Goal: Information Seeking & Learning: Learn about a topic

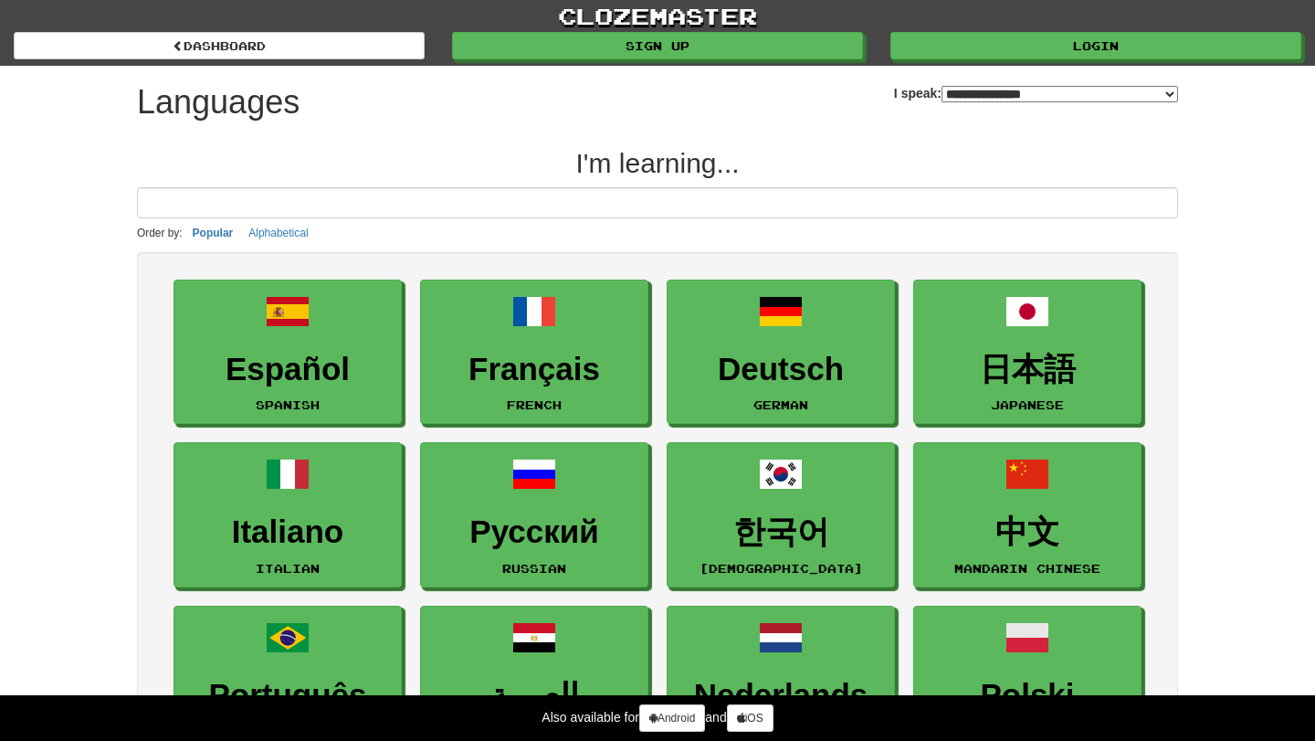
select select "*******"
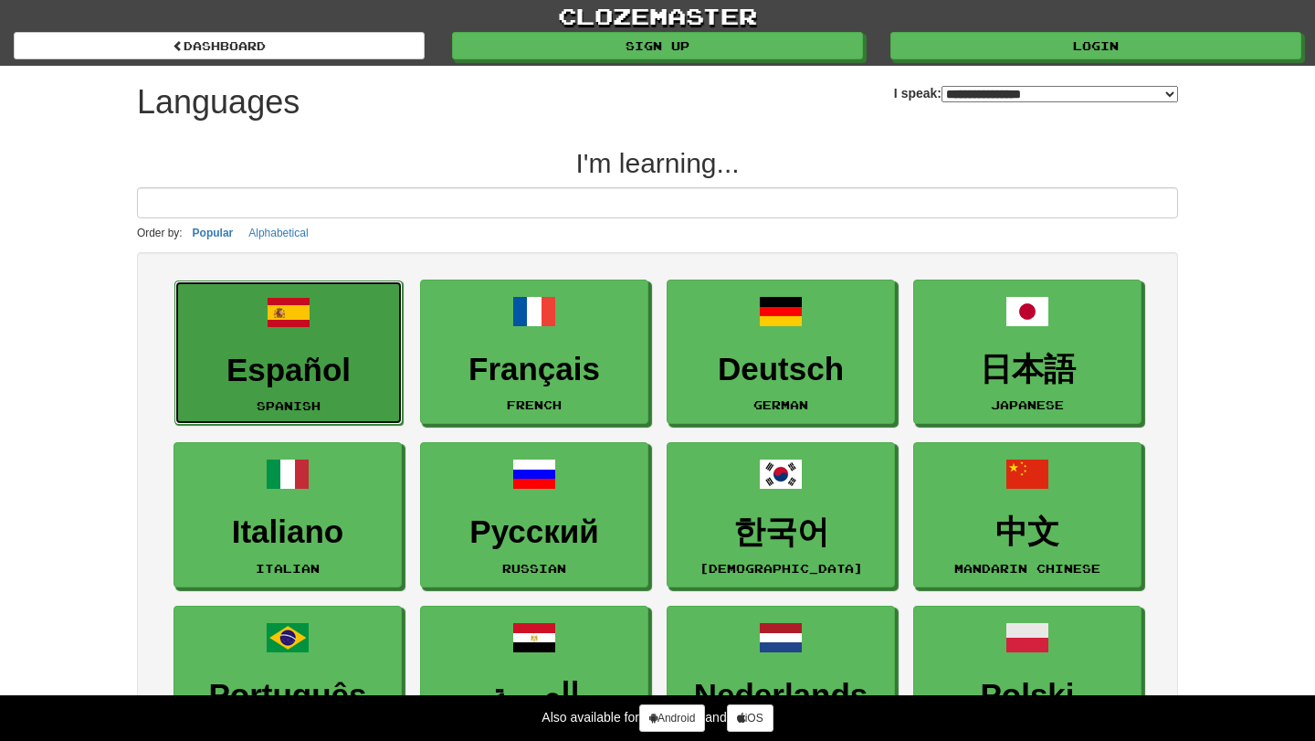
click at [347, 382] on h3 "Español" at bounding box center [288, 370] width 208 height 36
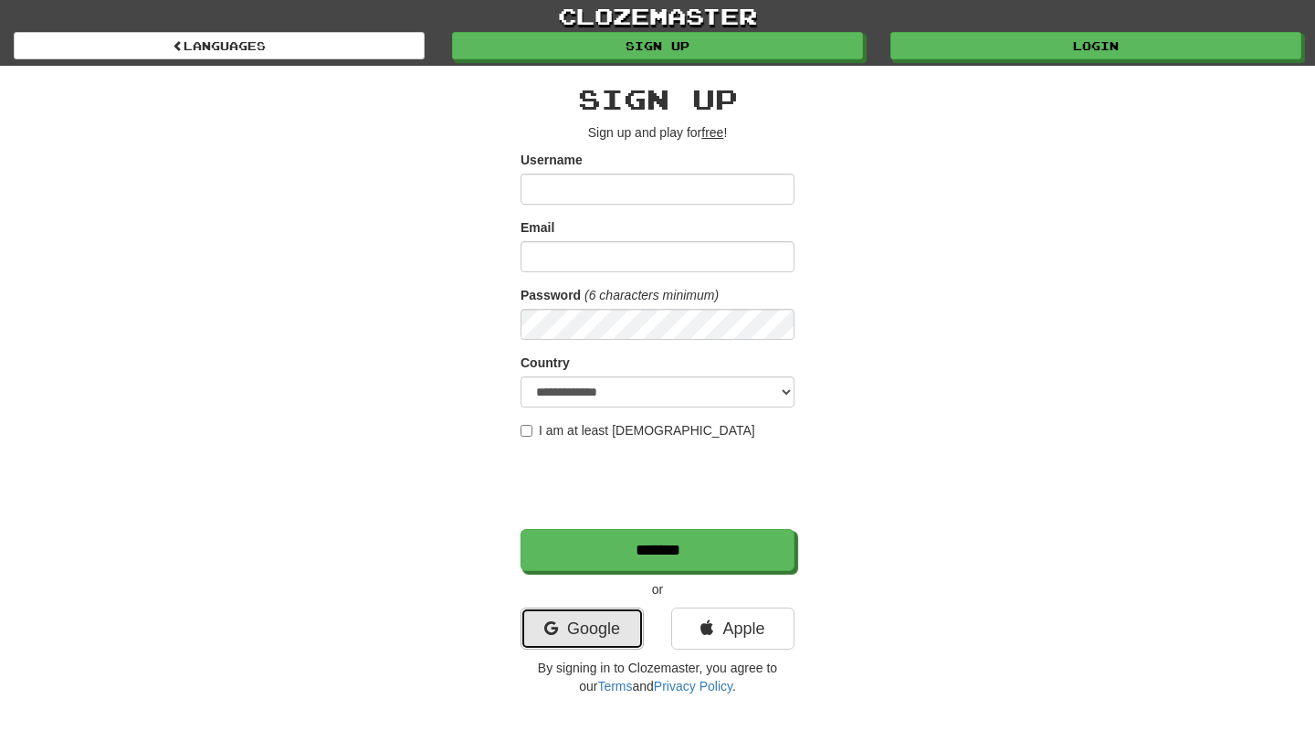
click at [573, 633] on link "Google" at bounding box center [582, 628] width 123 height 42
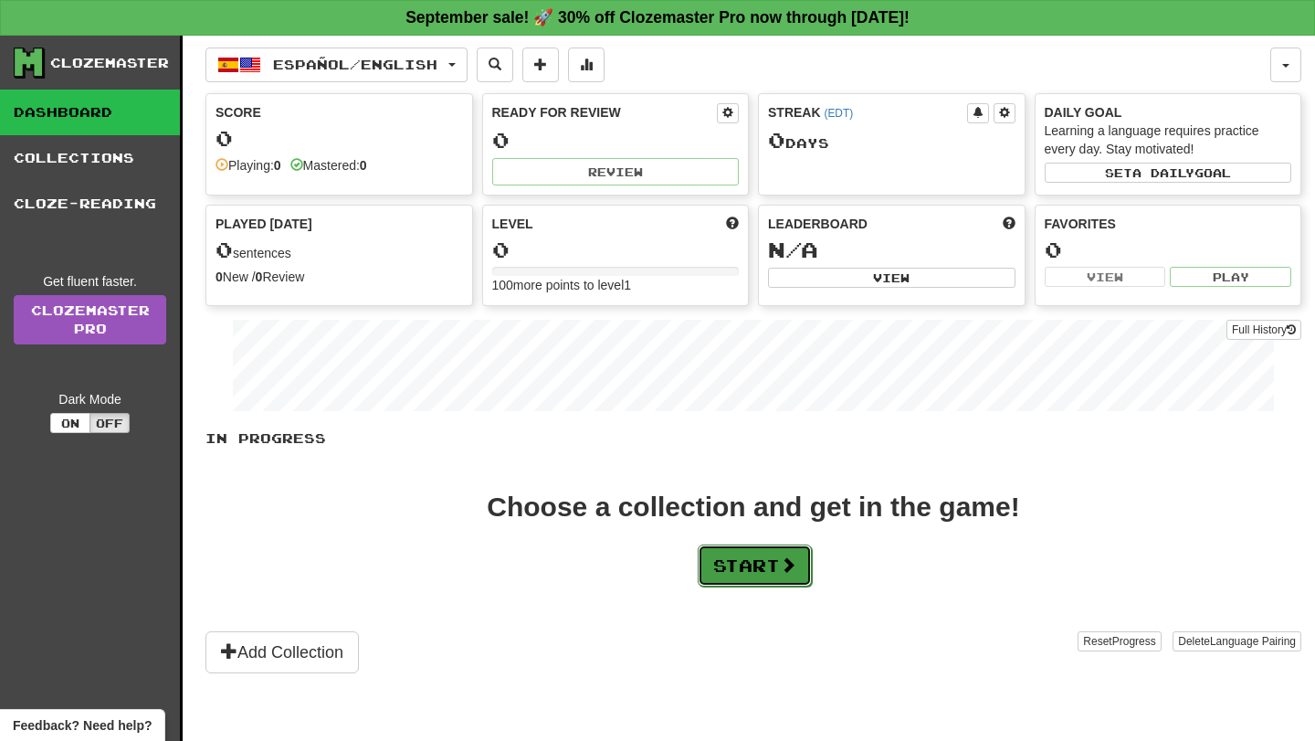
click at [735, 546] on button "Start" at bounding box center [755, 565] width 114 height 42
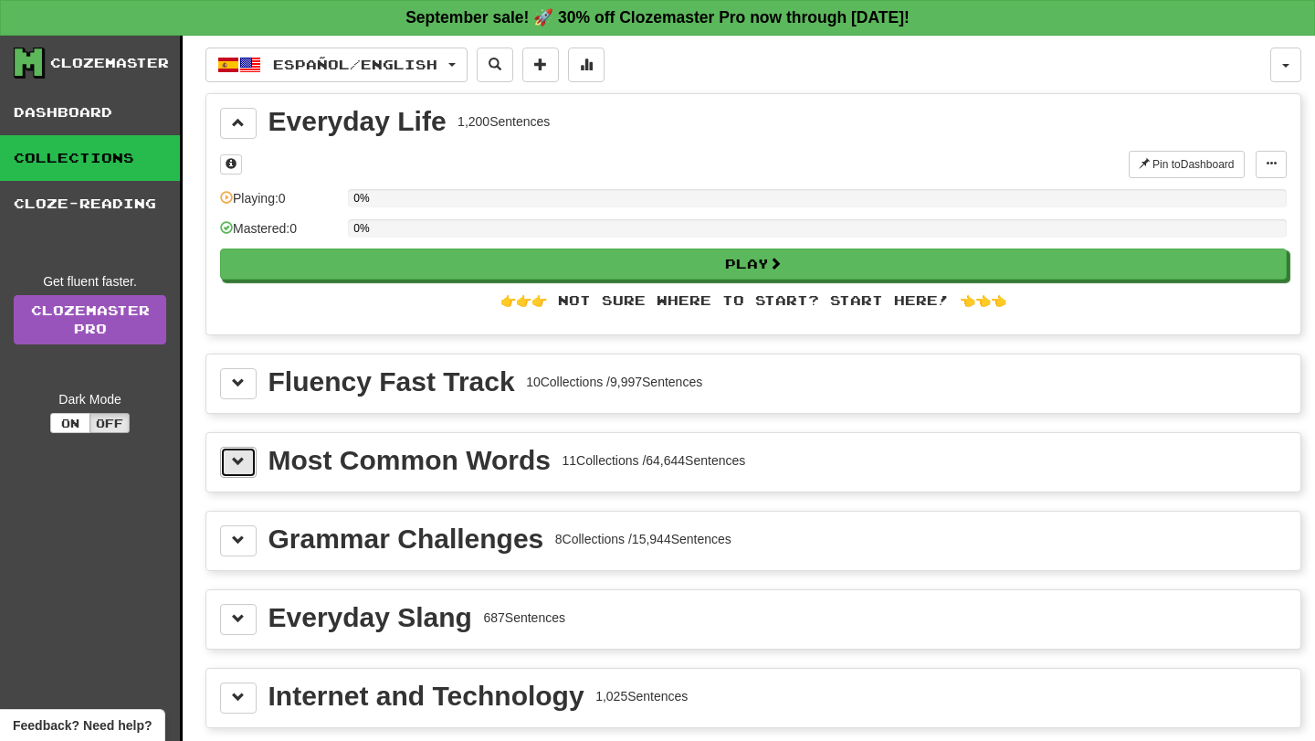
click at [243, 451] on button at bounding box center [238, 462] width 37 height 31
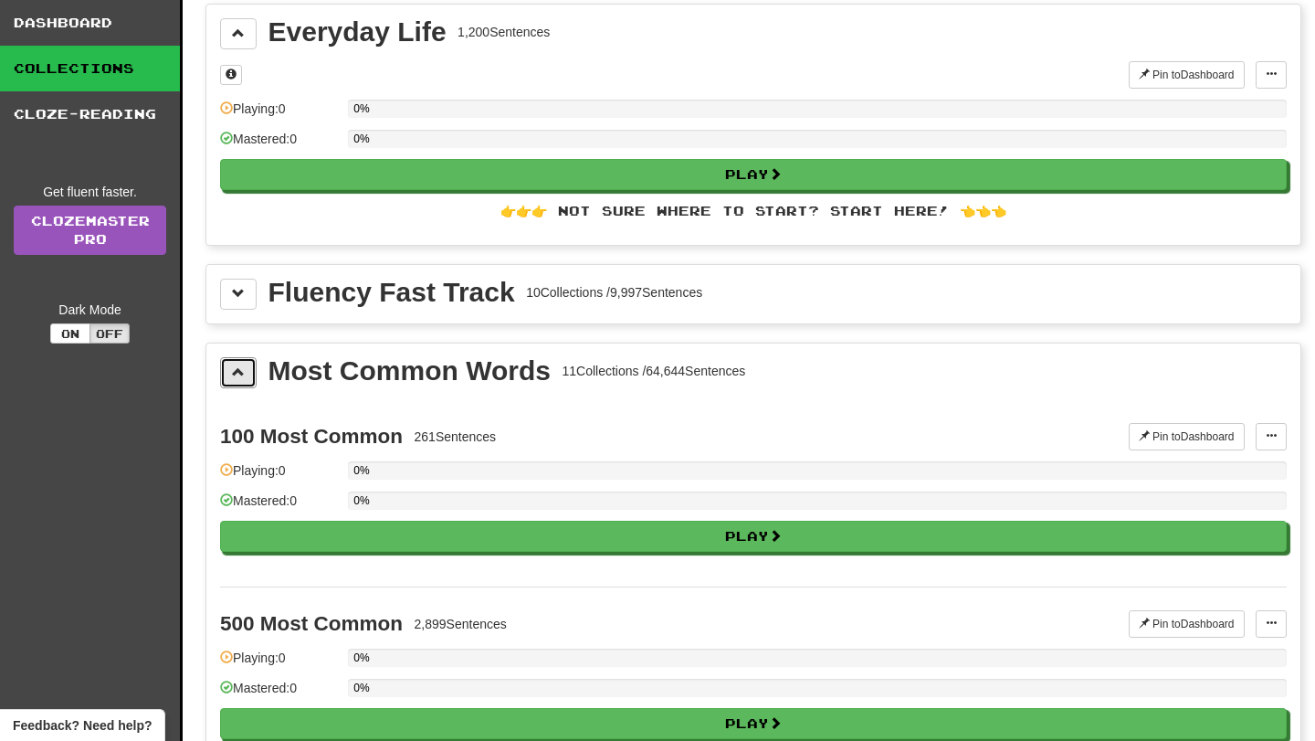
scroll to position [97, 0]
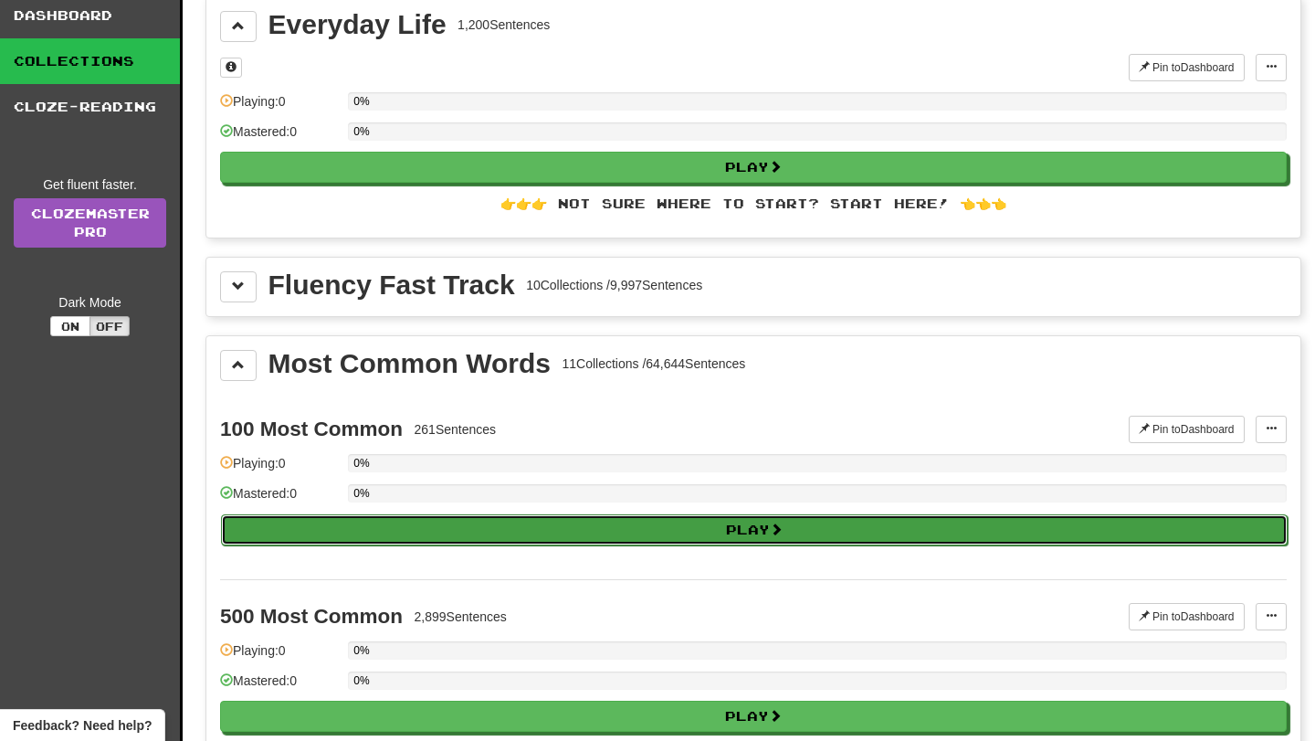
click at [289, 525] on button "Play" at bounding box center [754, 529] width 1067 height 31
select select "**"
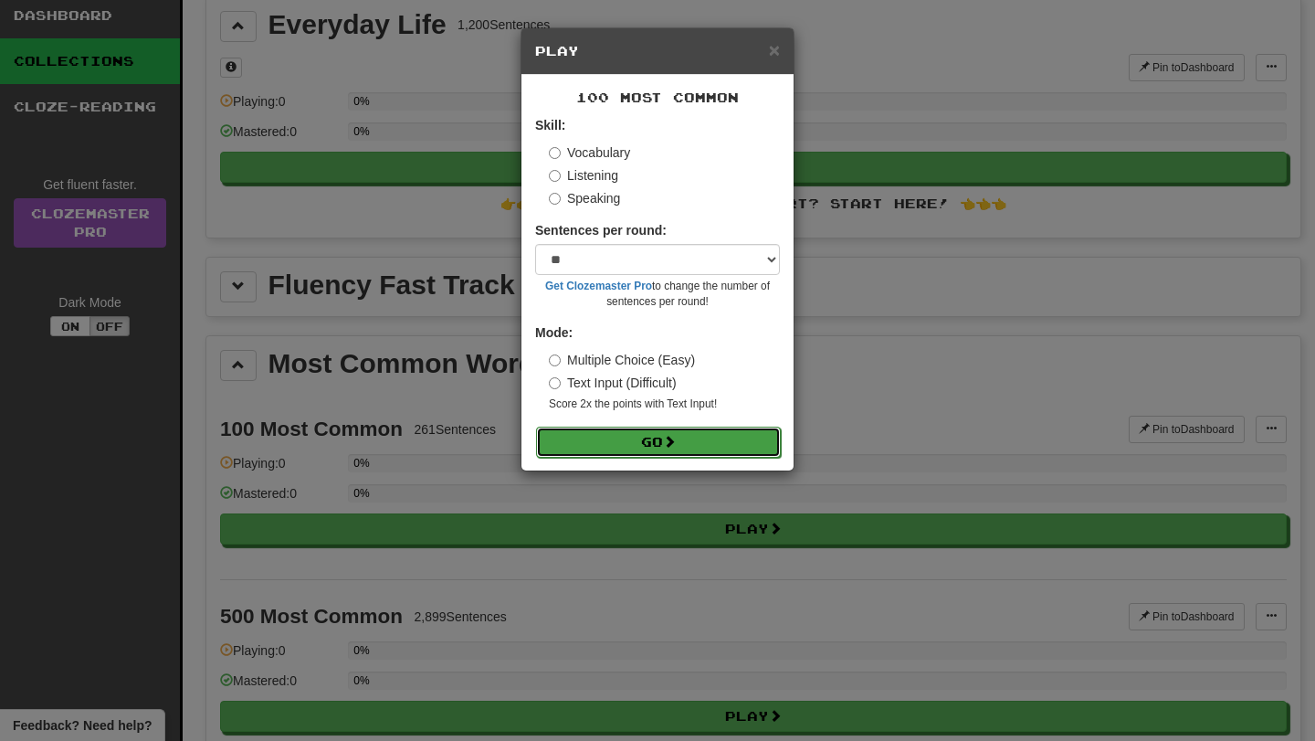
click at [636, 445] on button "Go" at bounding box center [658, 441] width 245 height 31
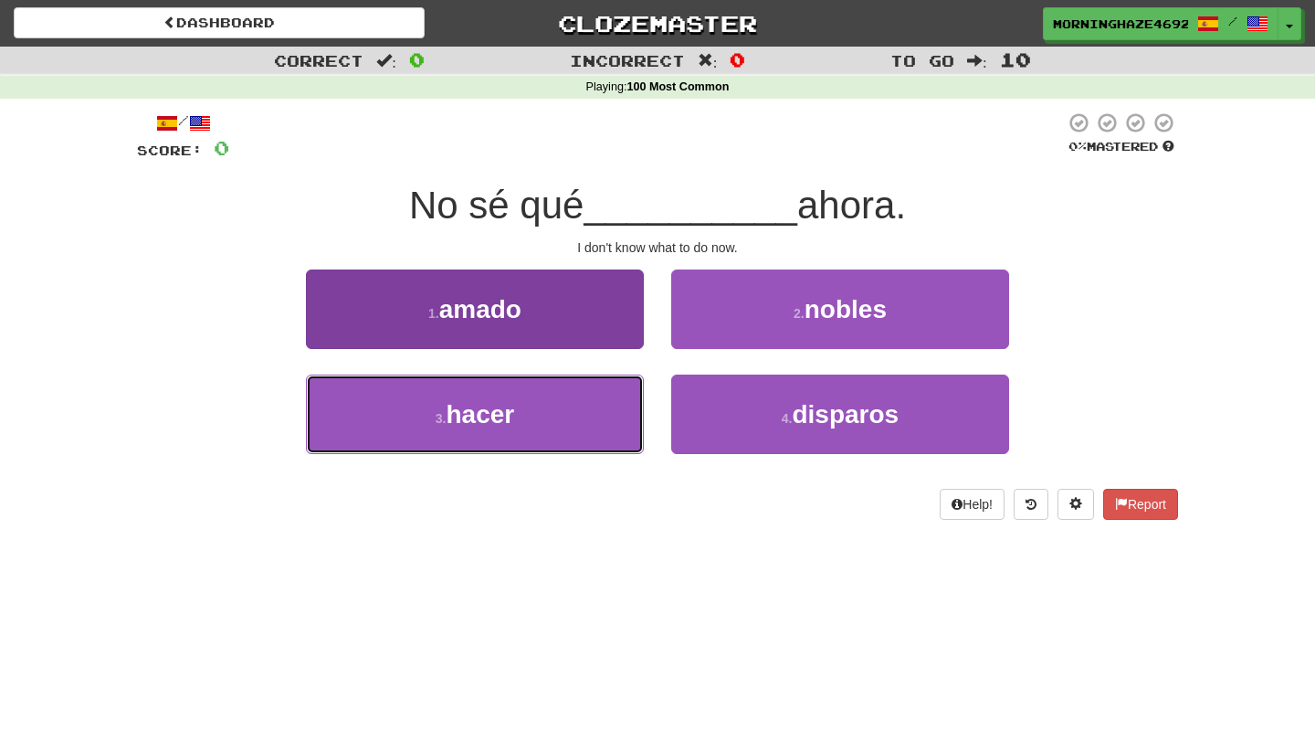
click at [545, 411] on button "3 . hacer" at bounding box center [475, 413] width 338 height 79
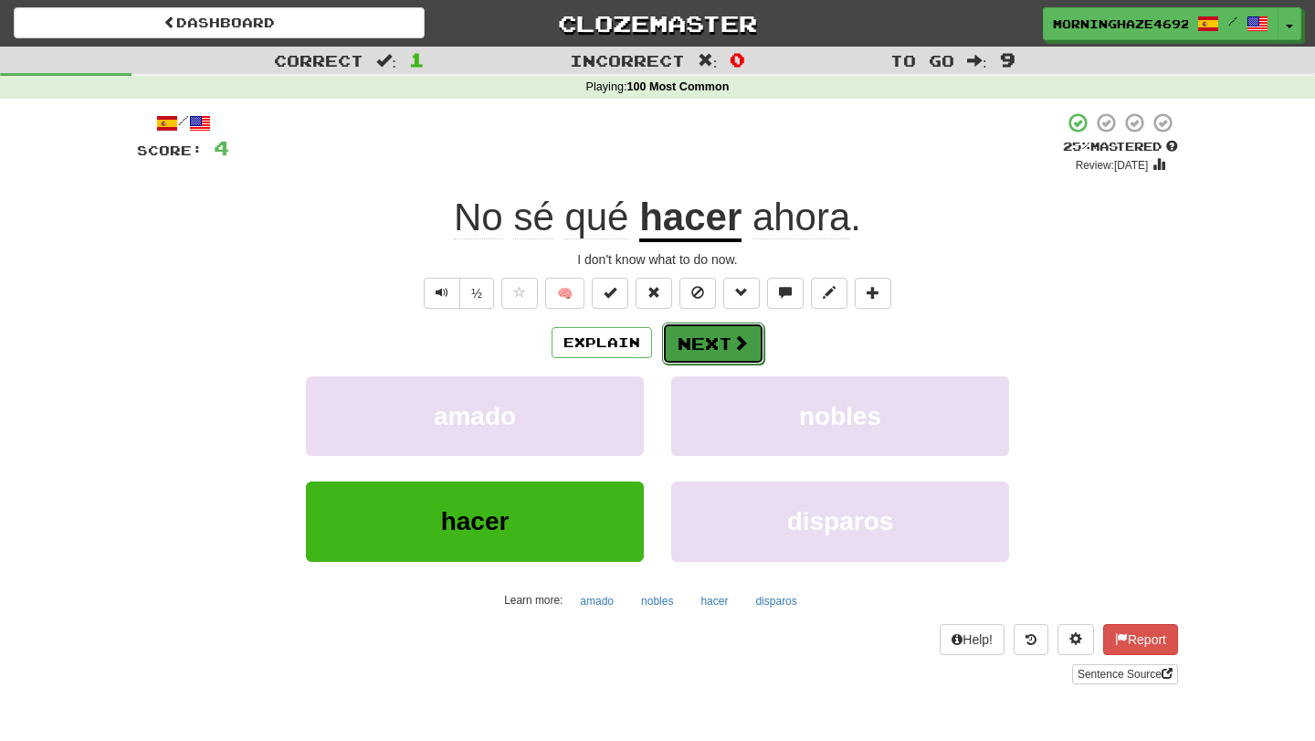
click at [712, 353] on button "Next" at bounding box center [713, 343] width 102 height 42
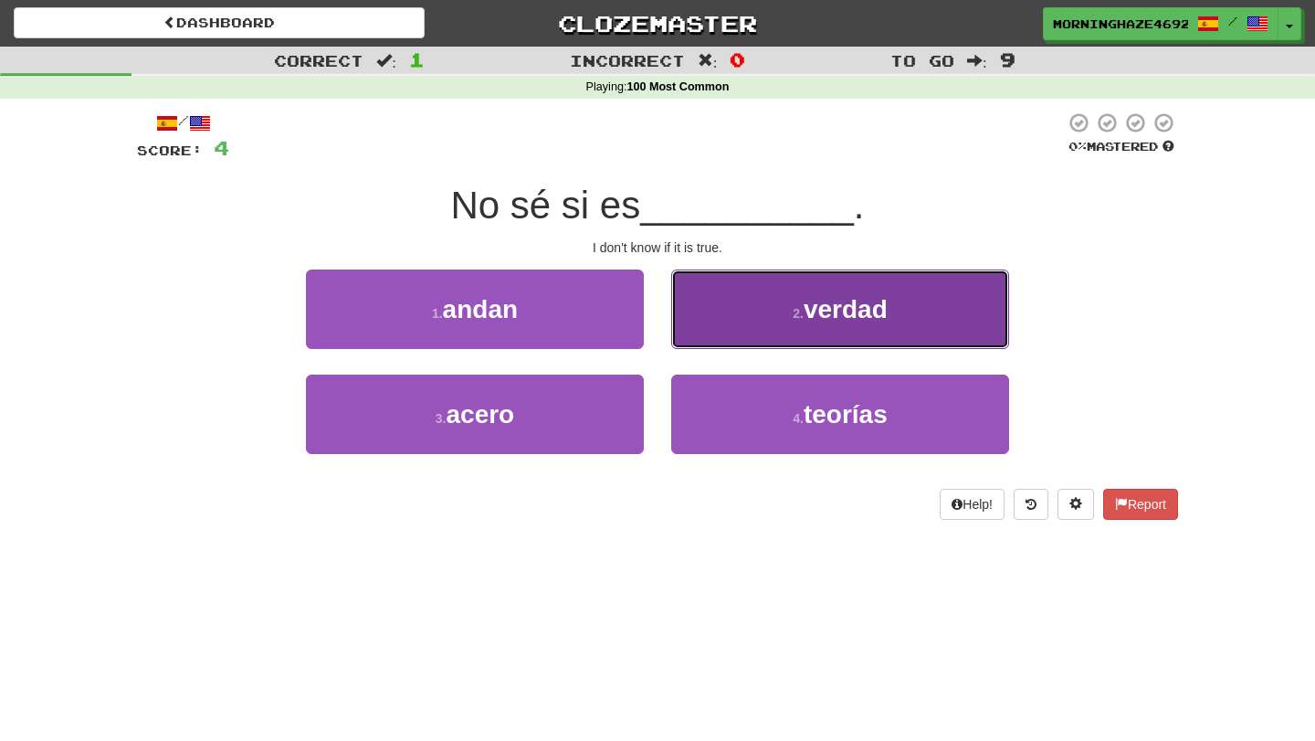
click at [747, 280] on button "2 . verdad" at bounding box center [840, 308] width 338 height 79
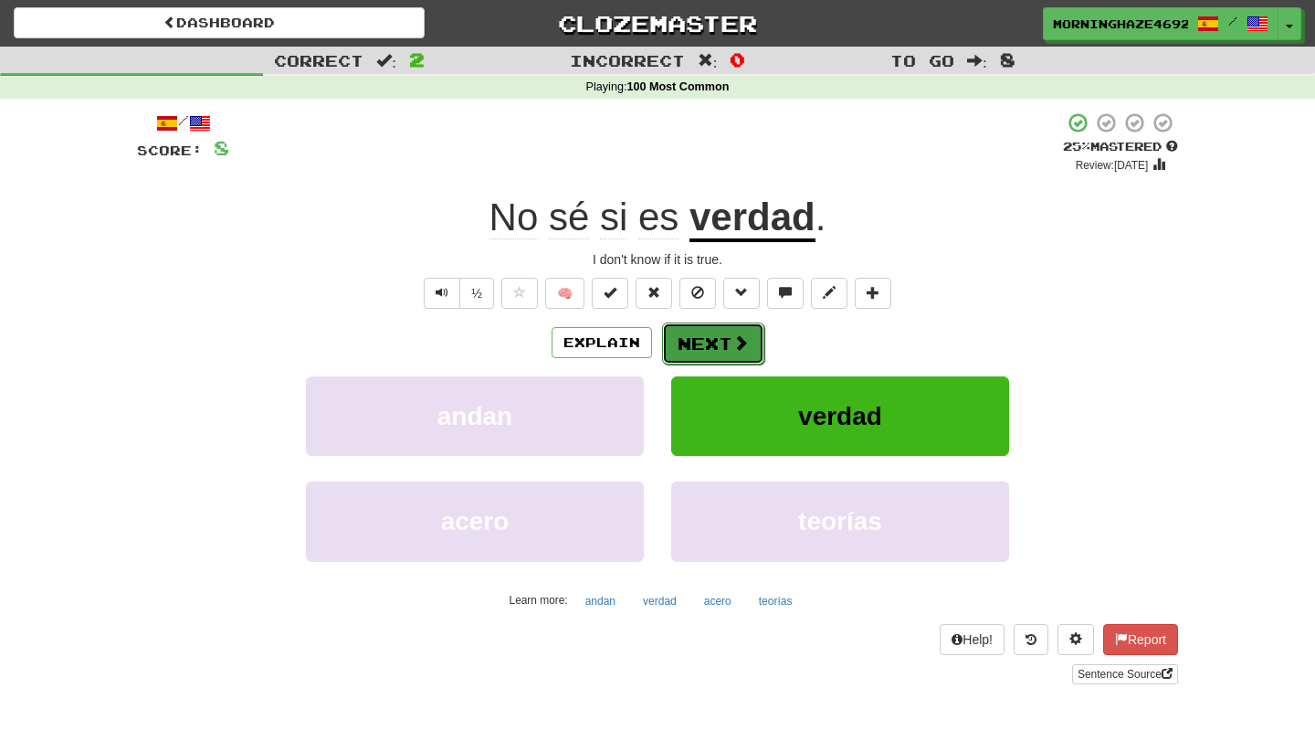
click at [681, 353] on button "Next" at bounding box center [713, 343] width 102 height 42
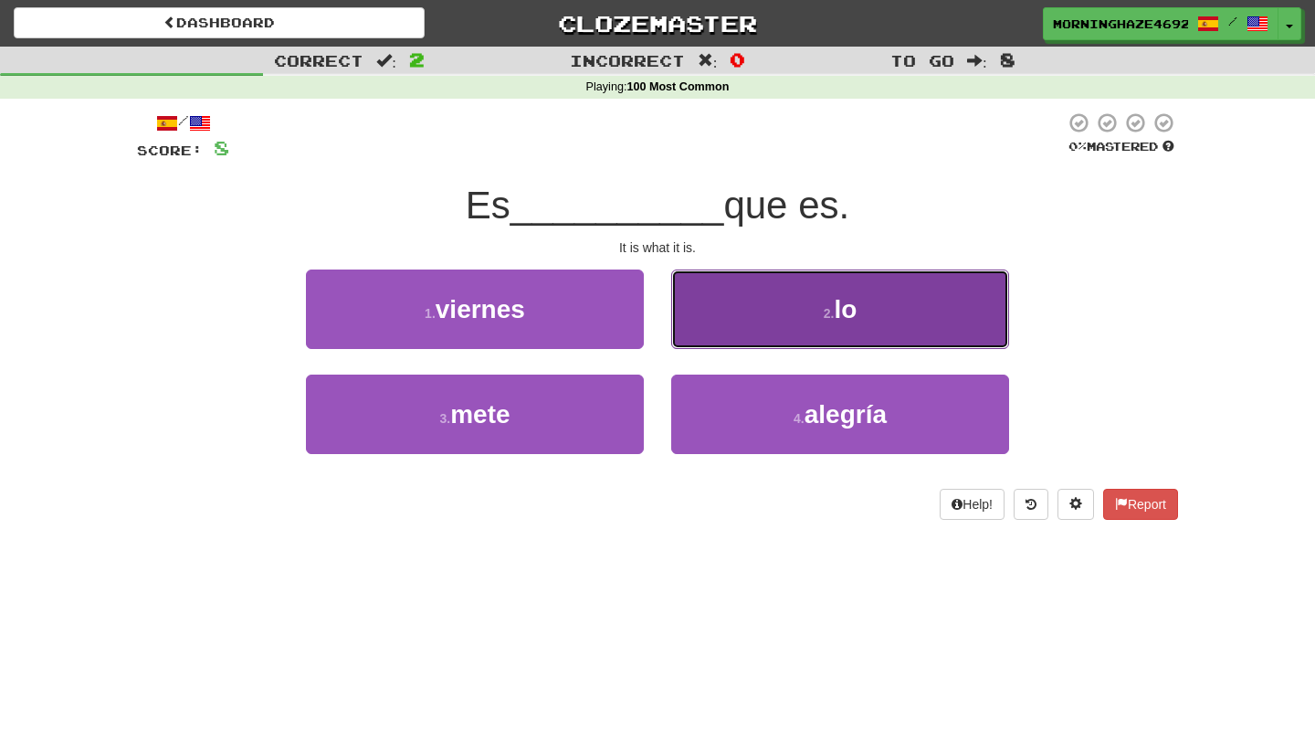
click at [705, 303] on button "2 . lo" at bounding box center [840, 308] width 338 height 79
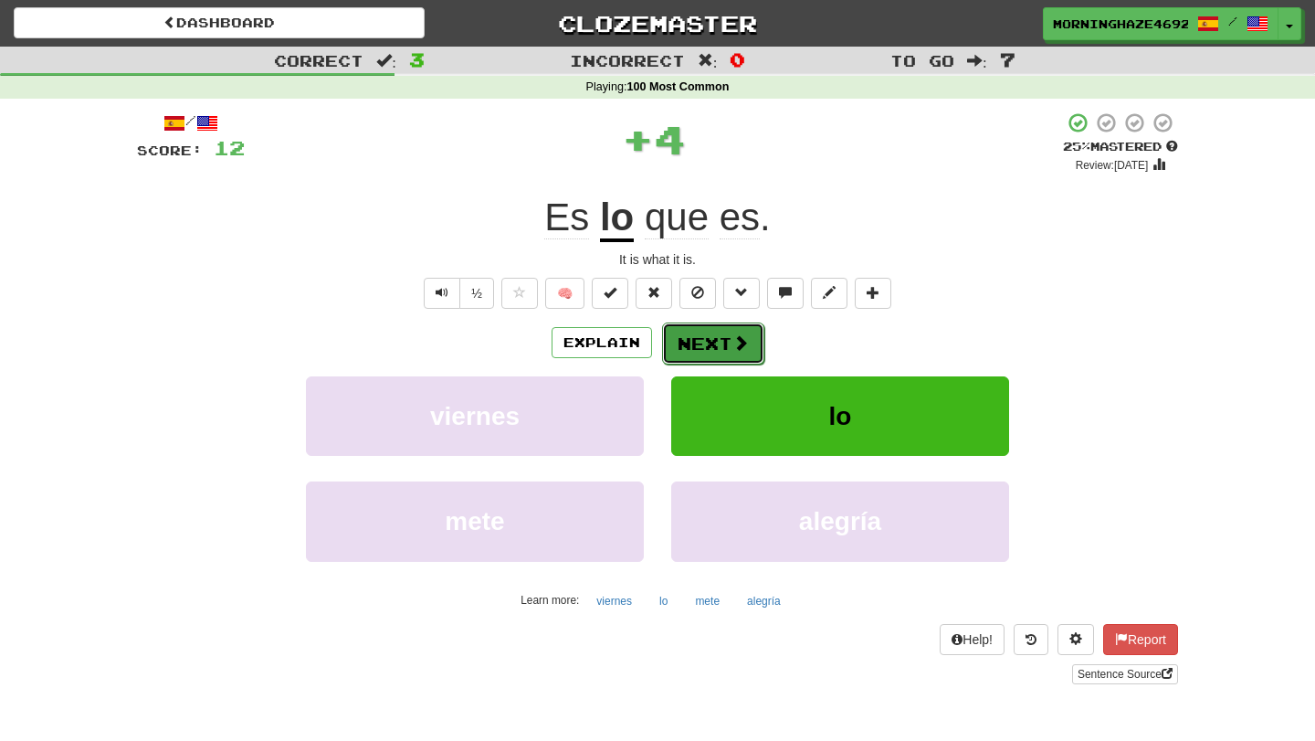
click at [717, 353] on button "Next" at bounding box center [713, 343] width 102 height 42
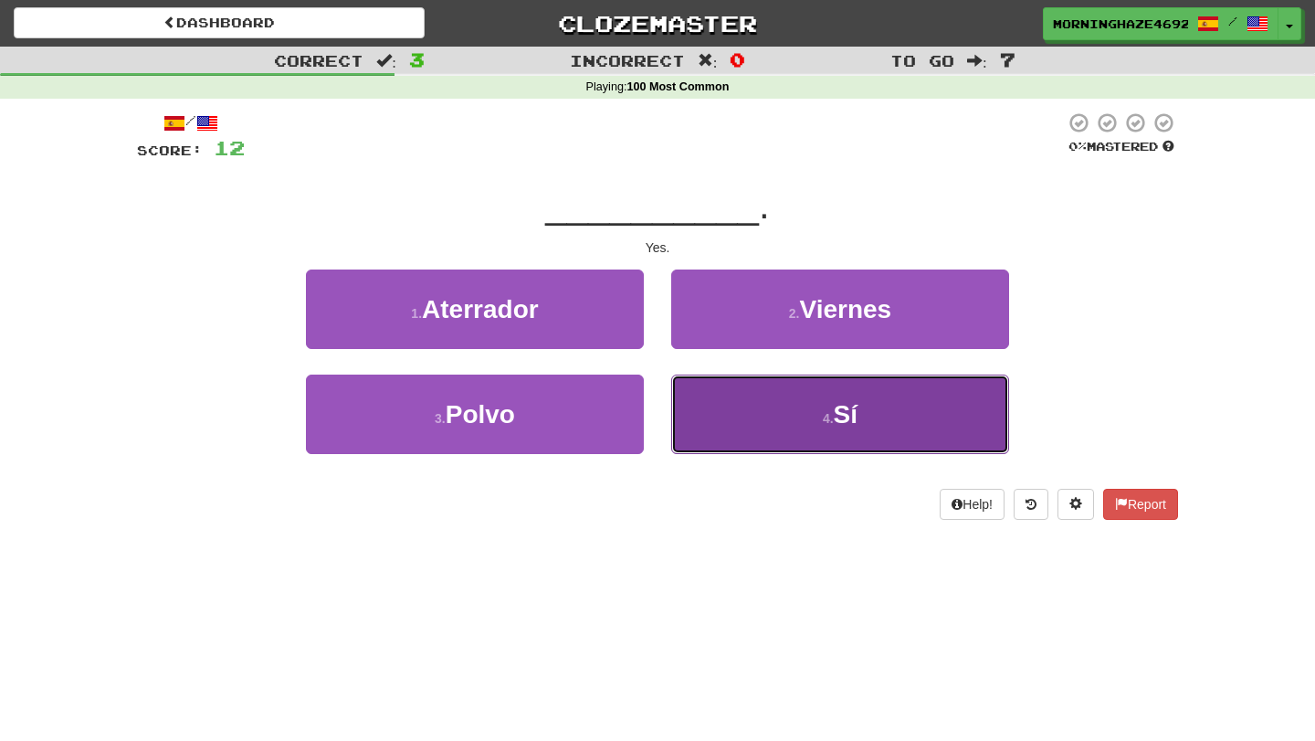
click at [723, 423] on button "4 . Sí" at bounding box center [840, 413] width 338 height 79
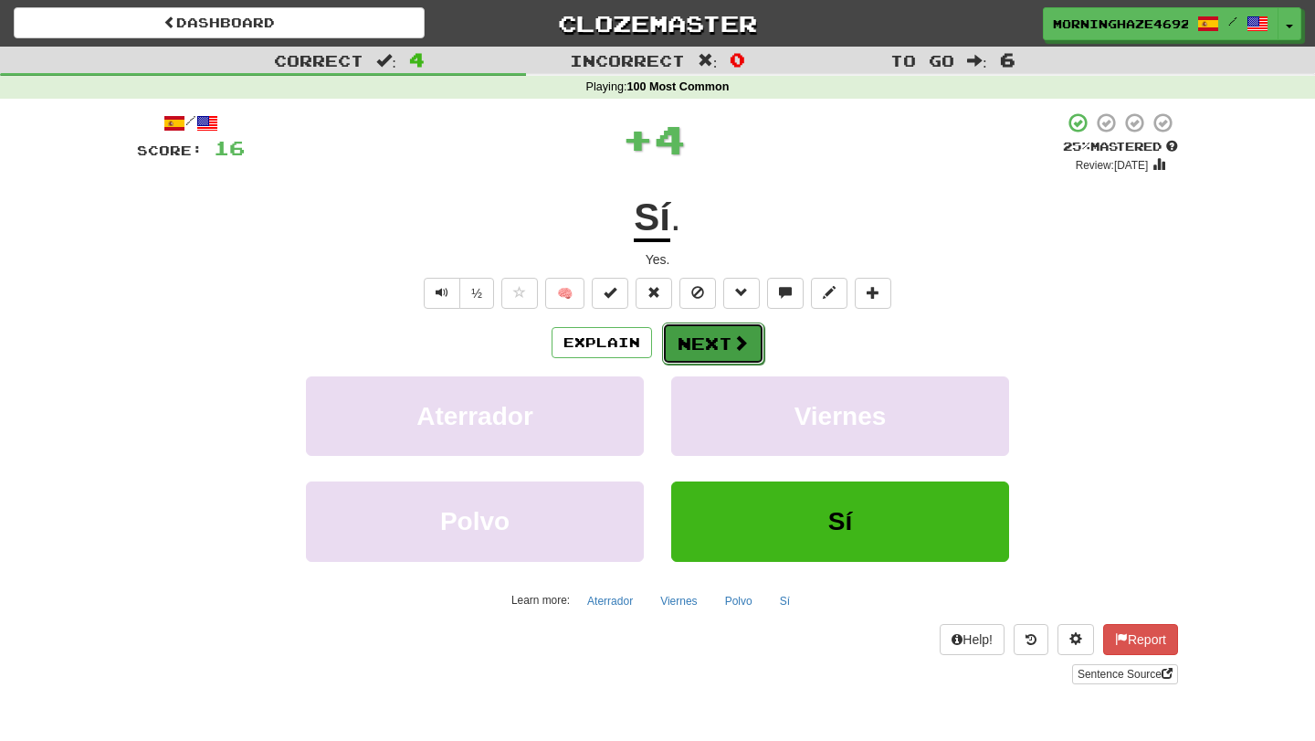
click at [707, 342] on button "Next" at bounding box center [713, 343] width 102 height 42
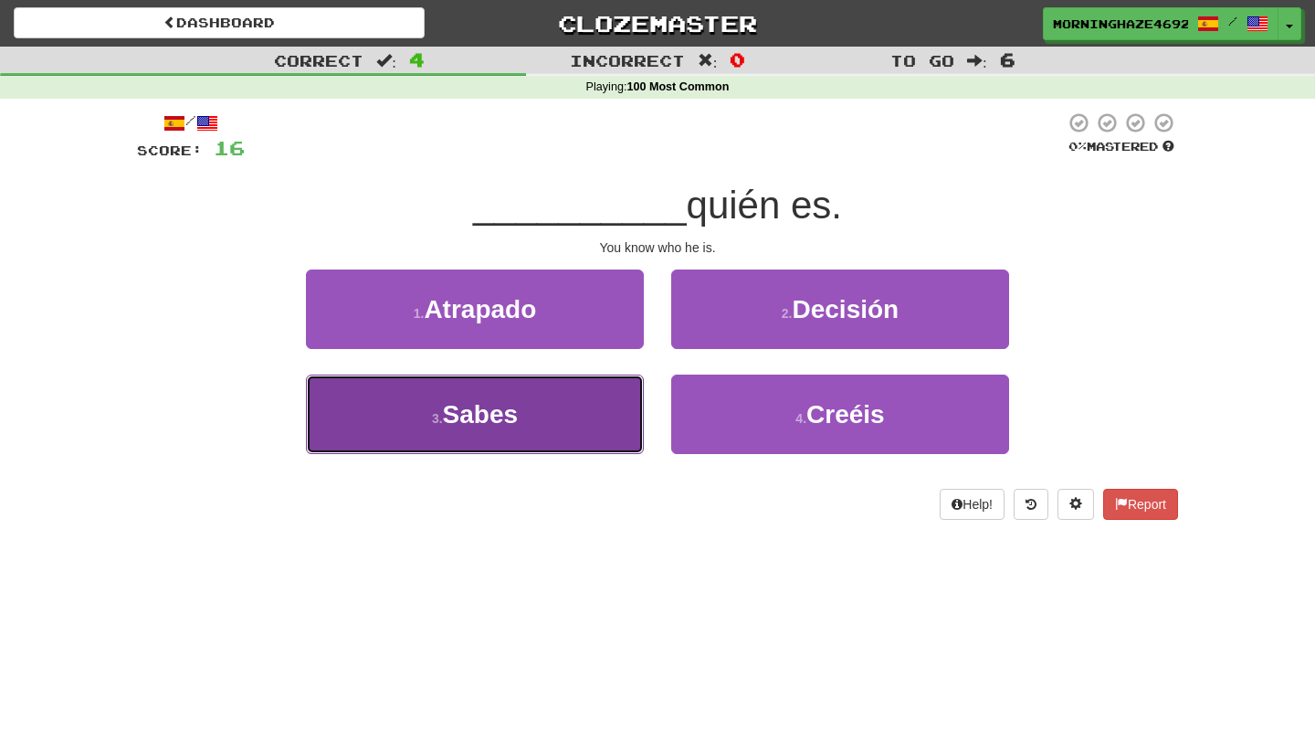
click at [613, 409] on button "3 . Sabes" at bounding box center [475, 413] width 338 height 79
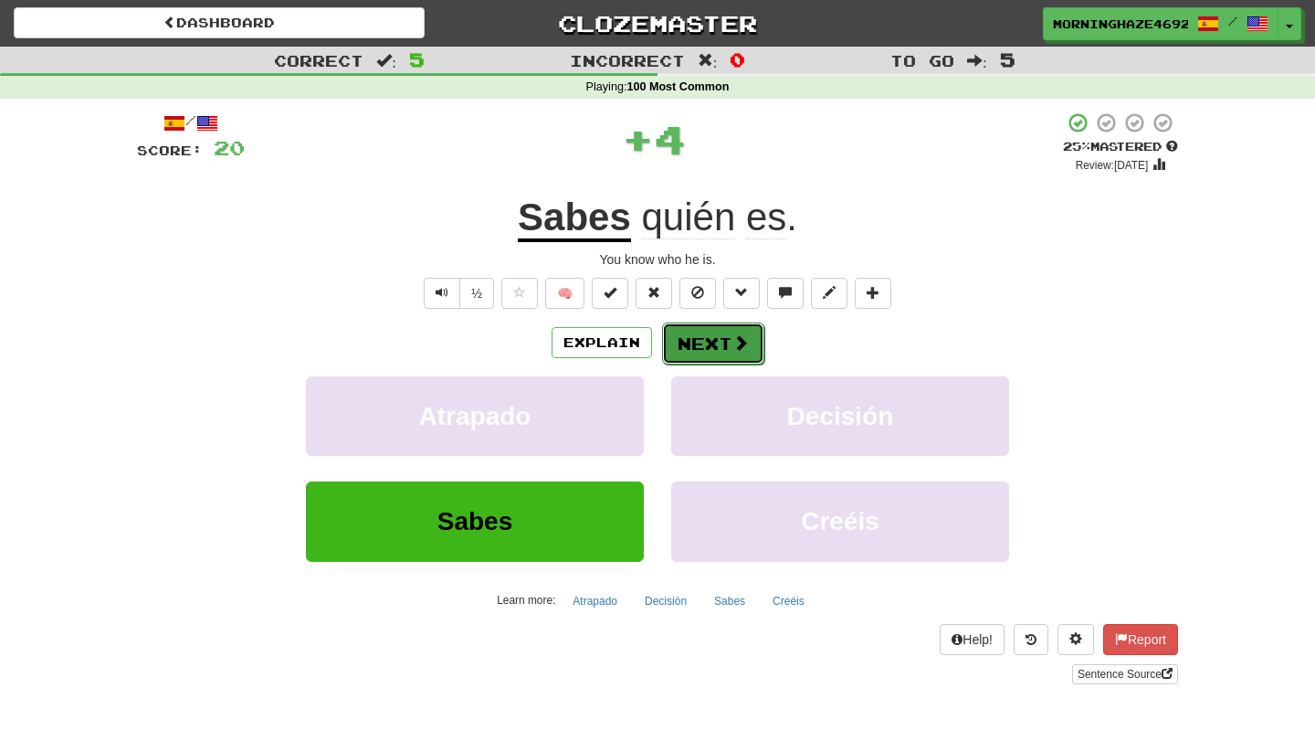
click at [736, 330] on button "Next" at bounding box center [713, 343] width 102 height 42
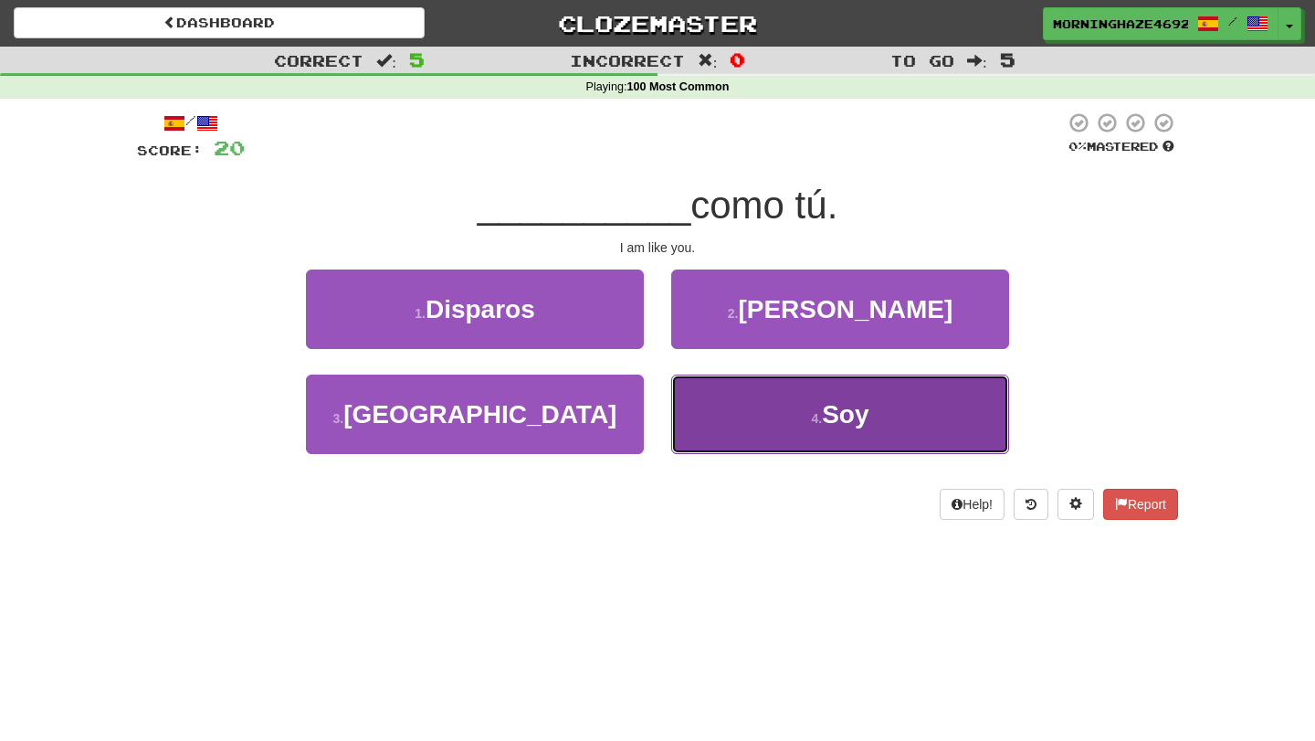
click at [761, 426] on button "4 . Soy" at bounding box center [840, 413] width 338 height 79
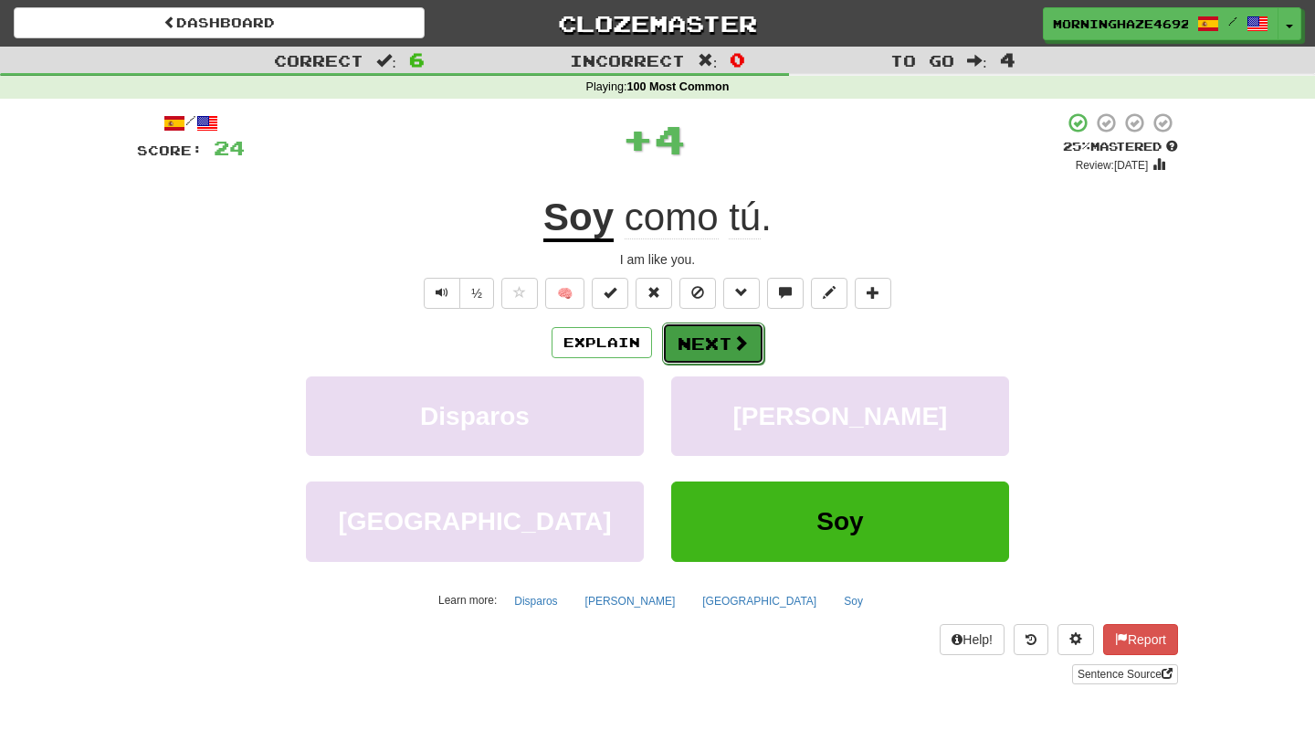
click at [708, 340] on button "Next" at bounding box center [713, 343] width 102 height 42
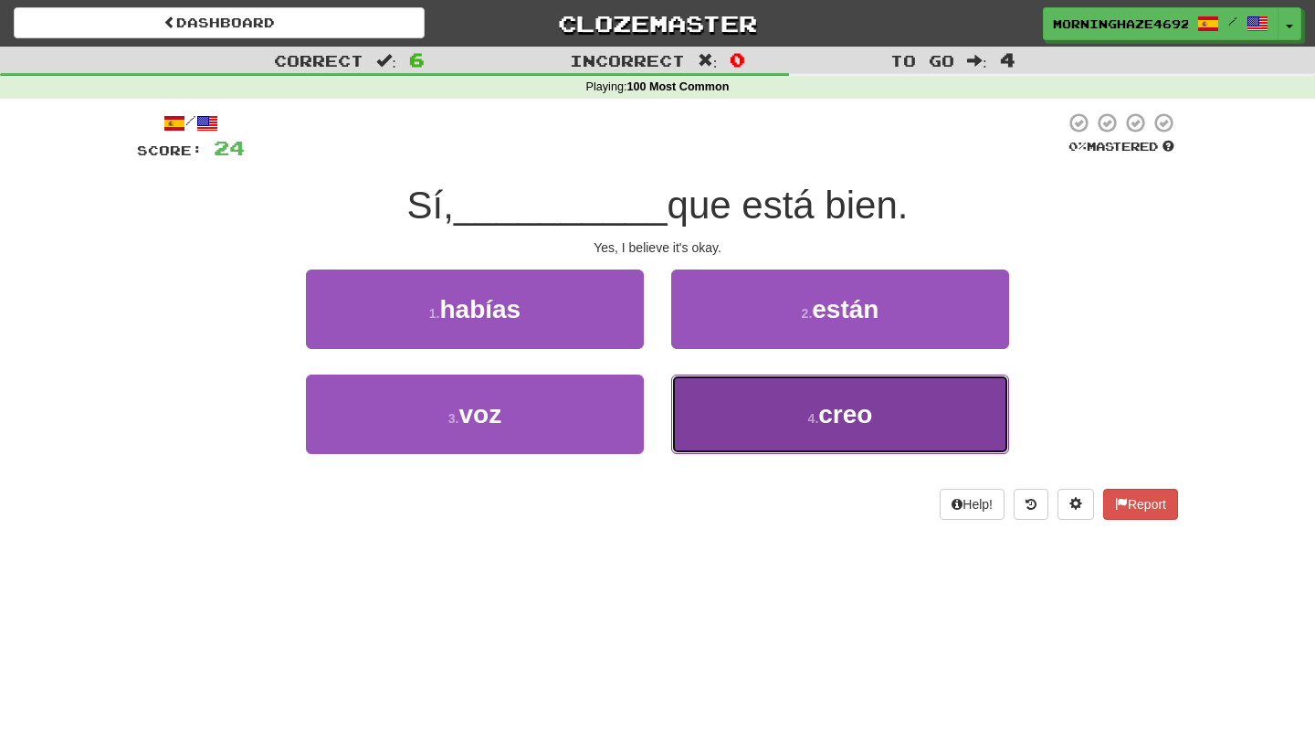
click at [754, 438] on button "4 . creo" at bounding box center [840, 413] width 338 height 79
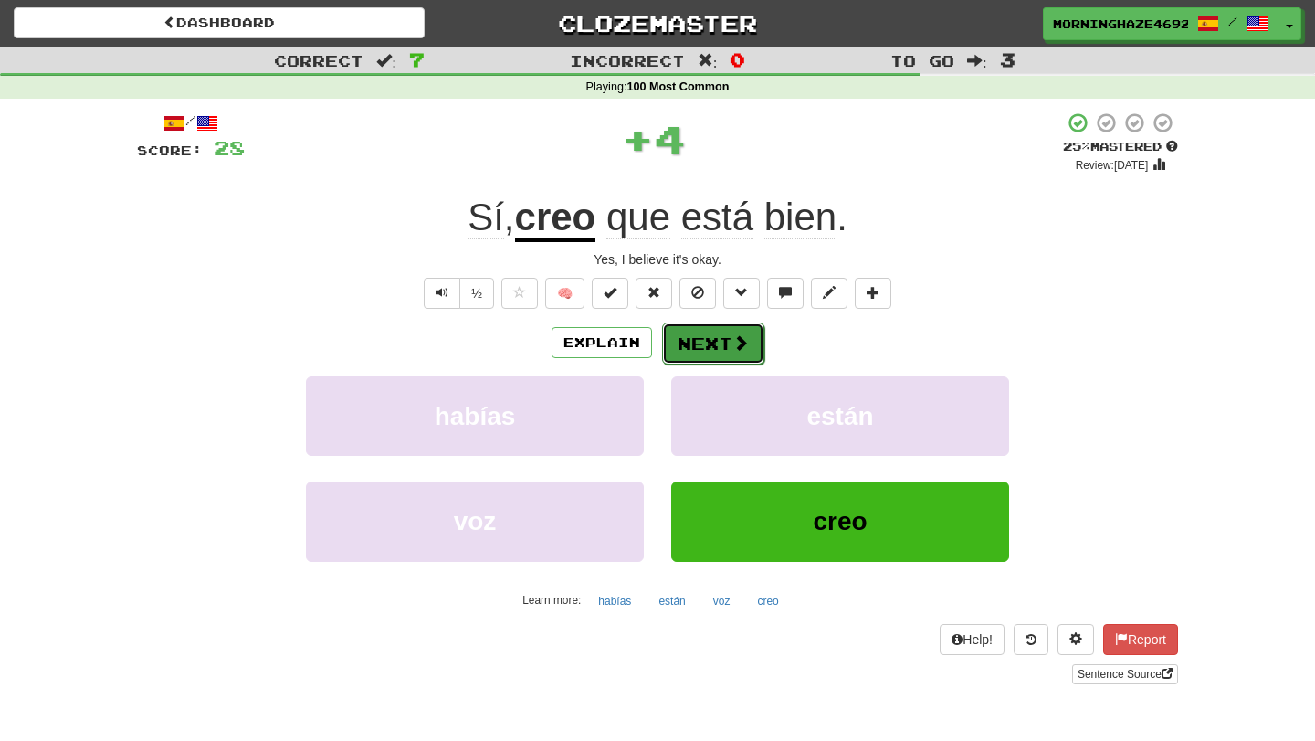
click at [712, 343] on button "Next" at bounding box center [713, 343] width 102 height 42
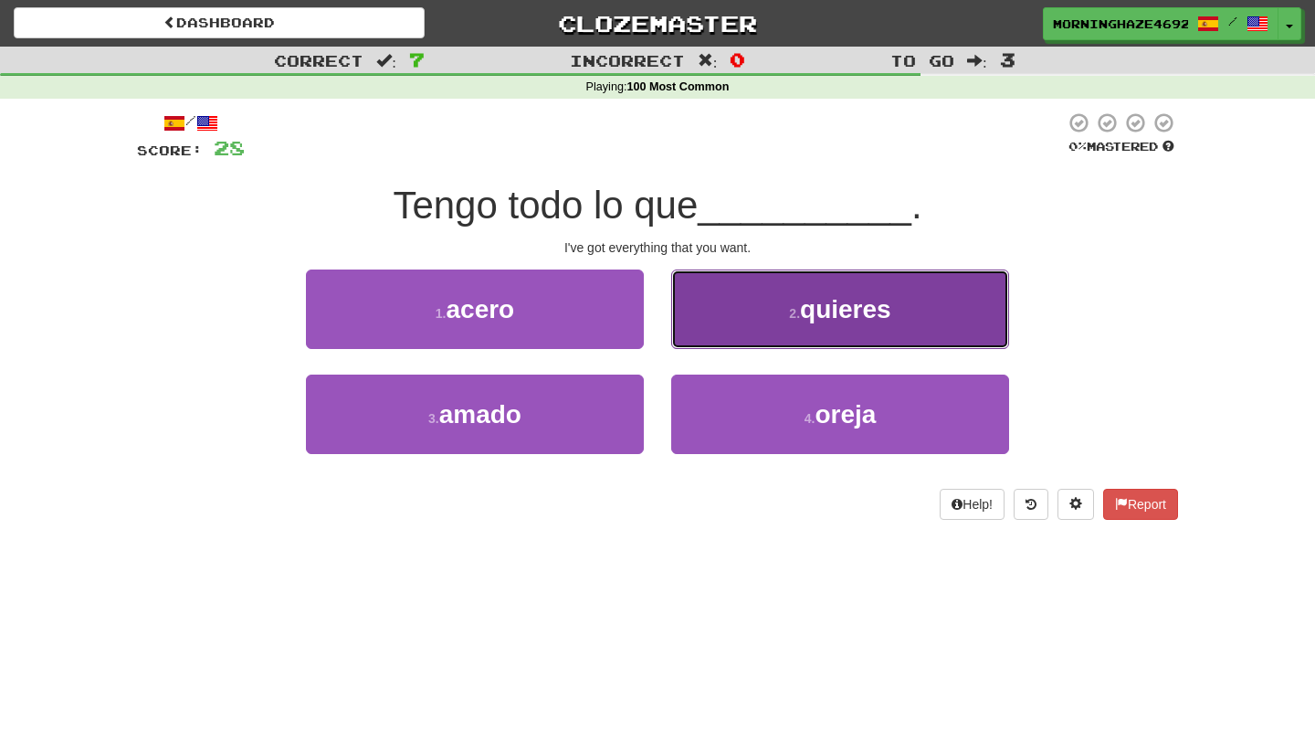
click at [742, 309] on button "2 . quieres" at bounding box center [840, 308] width 338 height 79
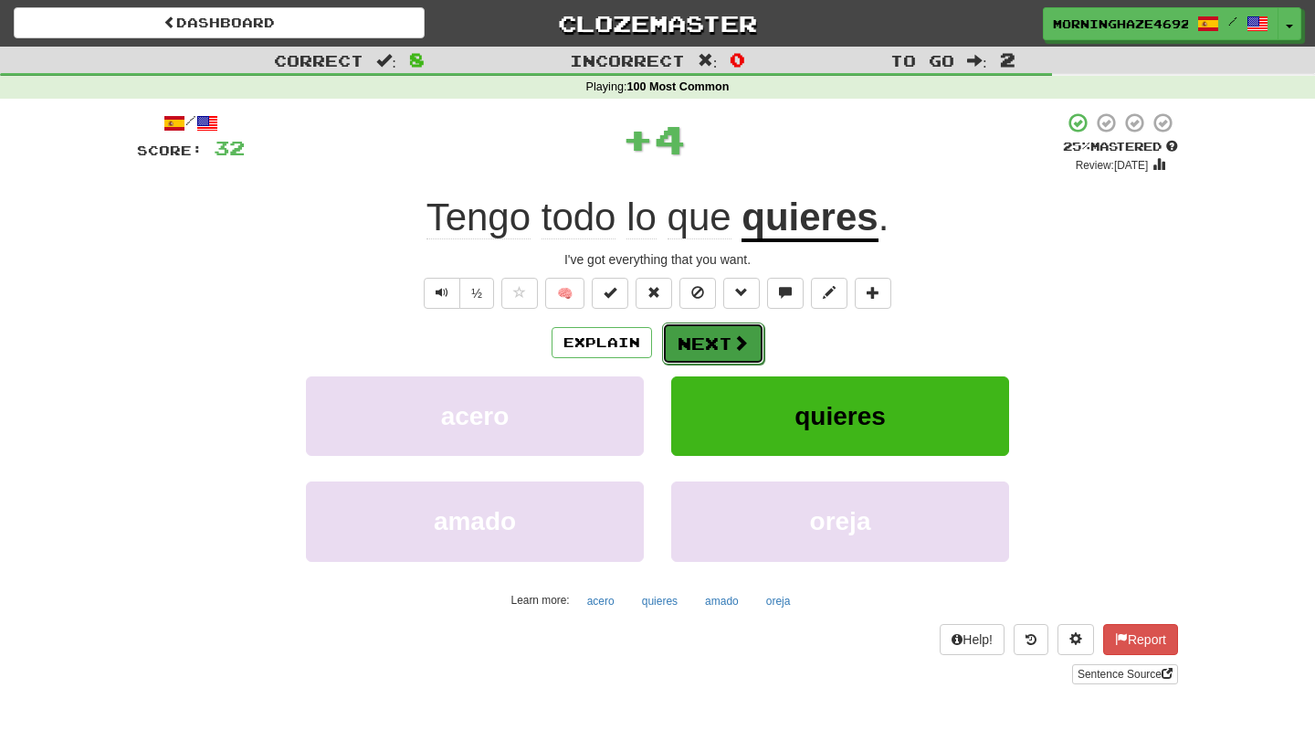
click at [728, 338] on button "Next" at bounding box center [713, 343] width 102 height 42
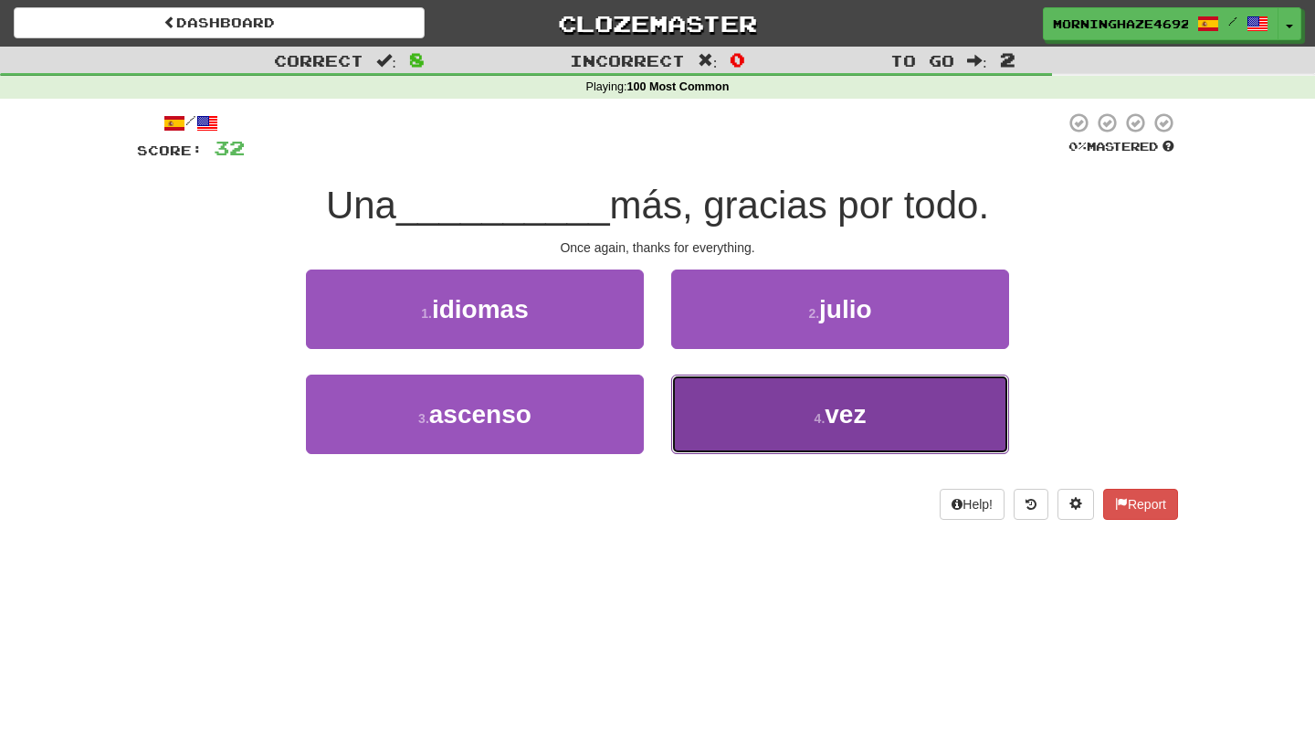
click at [742, 425] on button "4 . vez" at bounding box center [840, 413] width 338 height 79
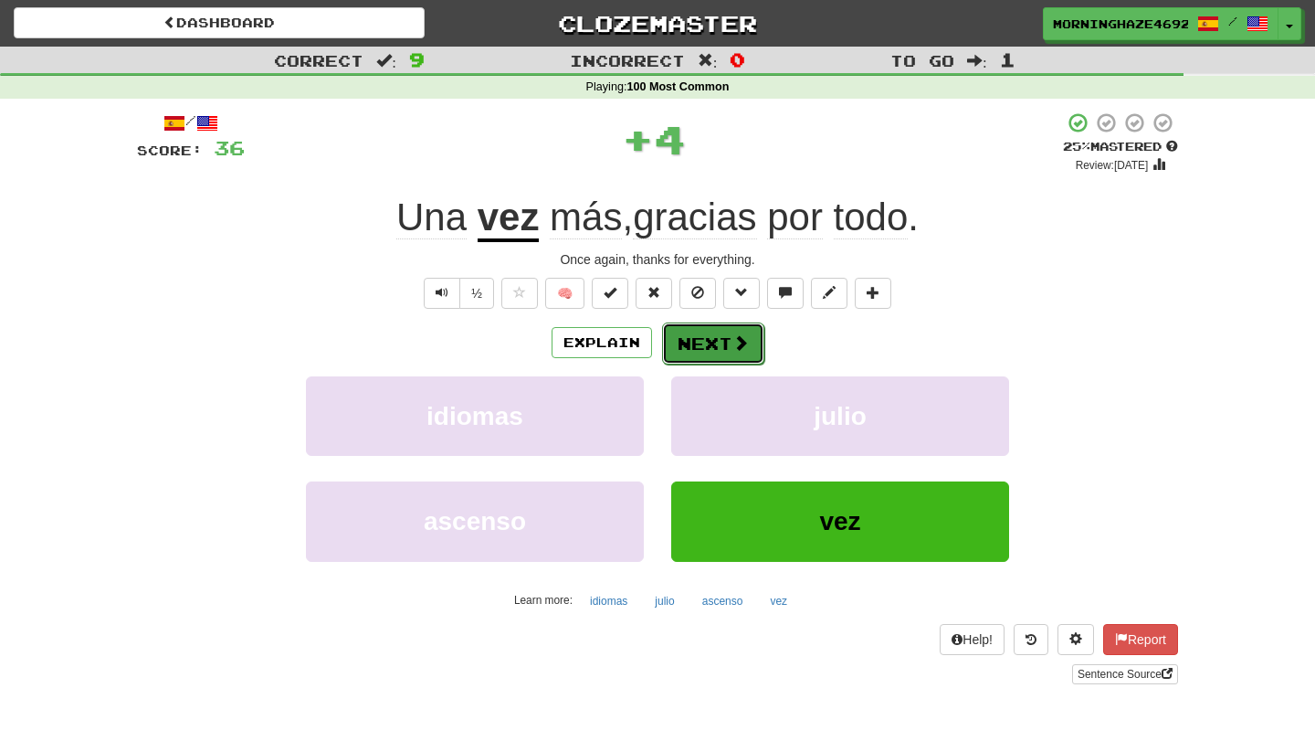
click at [687, 341] on button "Next" at bounding box center [713, 343] width 102 height 42
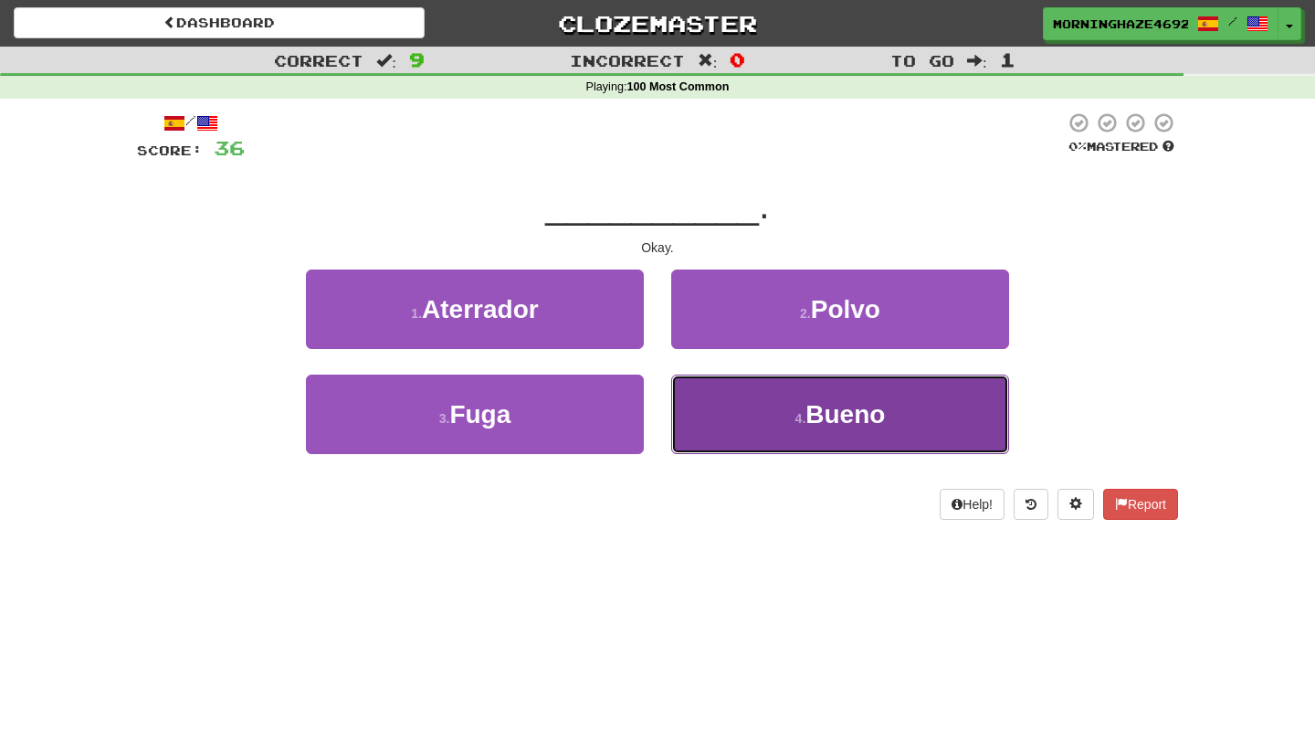
click at [692, 407] on button "4 . Bueno" at bounding box center [840, 413] width 338 height 79
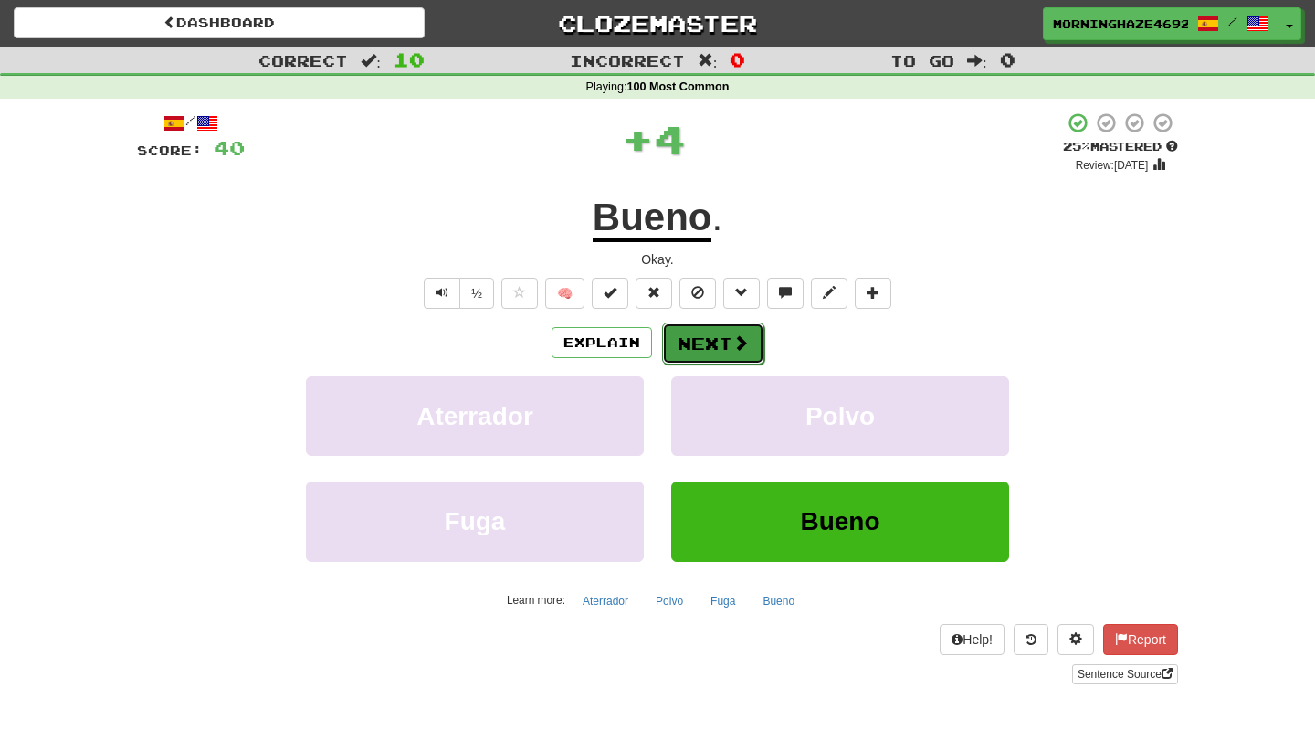
click at [715, 343] on button "Next" at bounding box center [713, 343] width 102 height 42
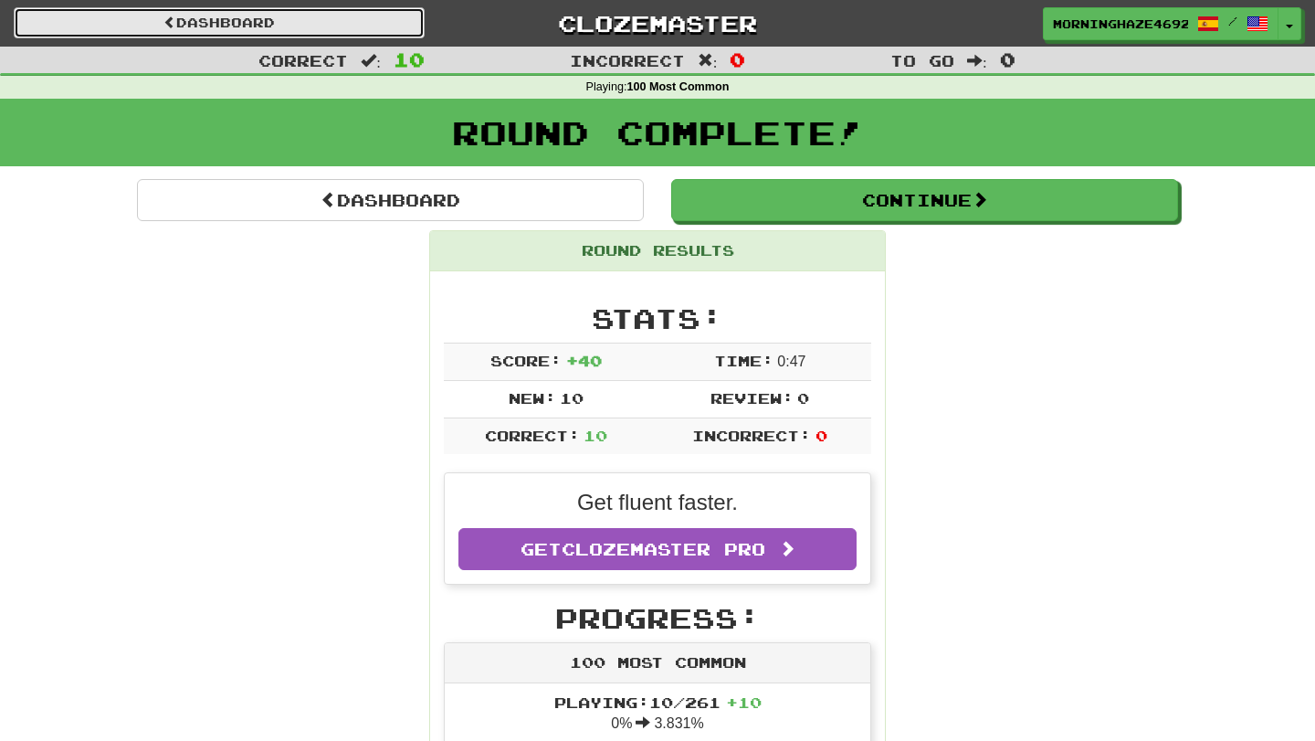
click at [347, 29] on link "Dashboard" at bounding box center [219, 22] width 411 height 31
